Goal: Information Seeking & Learning: Learn about a topic

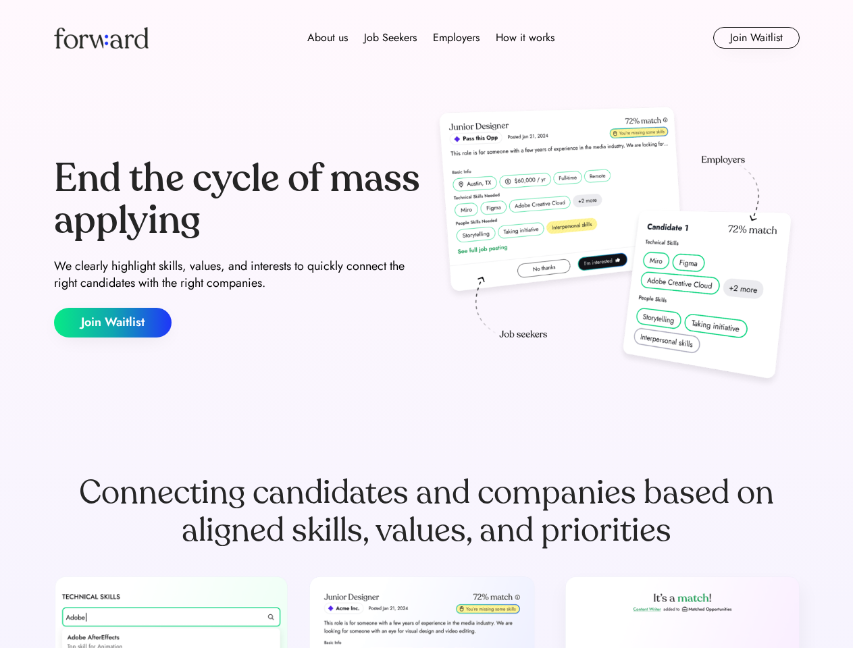
click at [426, 324] on div "End the cycle of mass applying We clearly highlight skills, values, and interes…" at bounding box center [426, 248] width 745 height 290
click at [427, 38] on div "About us Job Seekers Employers How it works" at bounding box center [431, 38] width 532 height 16
click at [101, 38] on img at bounding box center [101, 38] width 95 height 22
click at [431, 38] on div "About us Job Seekers Employers How it works" at bounding box center [431, 38] width 532 height 16
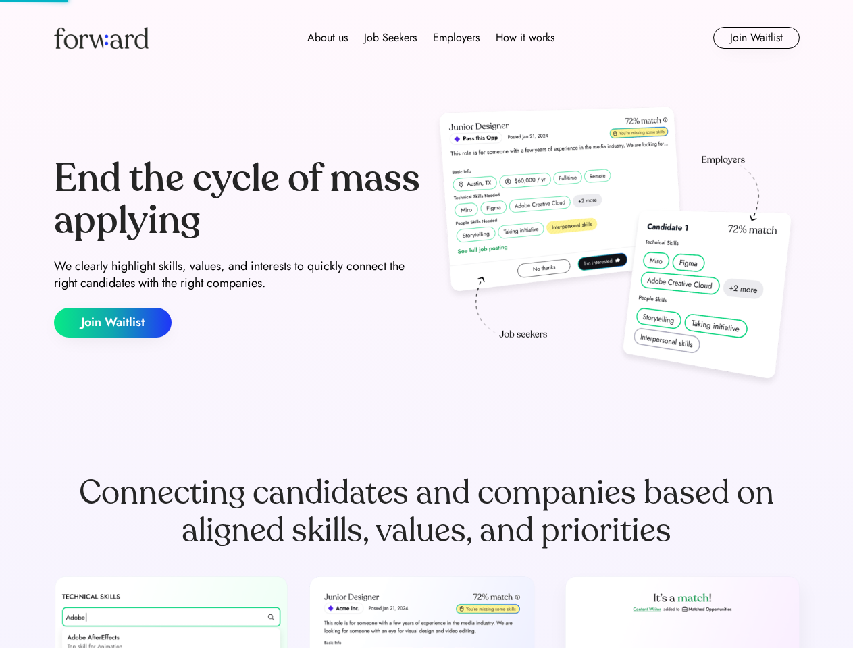
click at [328, 38] on div "About us" at bounding box center [327, 38] width 41 height 16
click at [390, 38] on div "Job Seekers" at bounding box center [390, 38] width 53 height 16
click at [456, 38] on div "Employers" at bounding box center [456, 38] width 47 height 16
click at [524, 38] on div "How it works" at bounding box center [525, 38] width 59 height 16
click at [756, 38] on button "Join Waitlist" at bounding box center [756, 38] width 86 height 22
